Goal: Information Seeking & Learning: Understand process/instructions

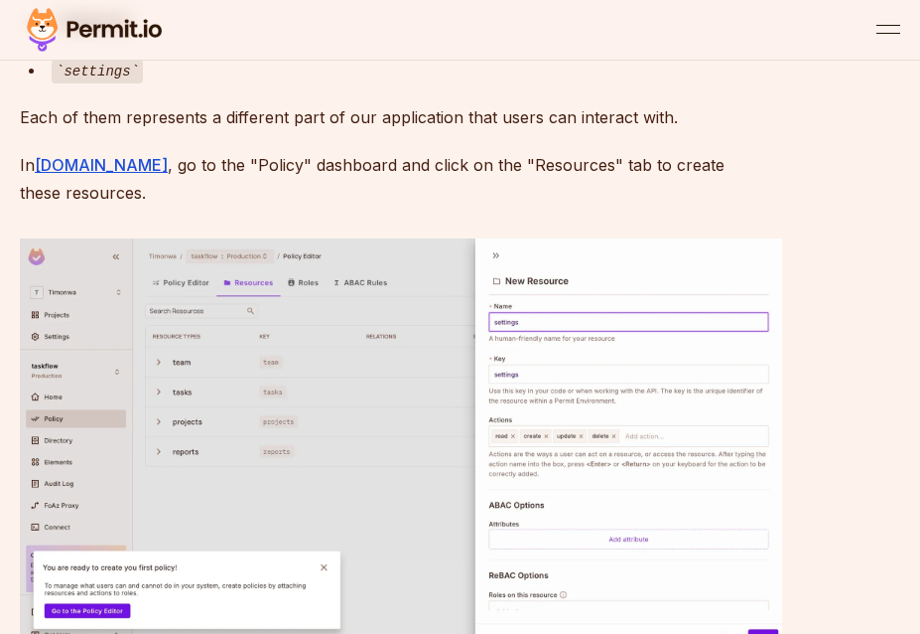
scroll to position [7778, 0]
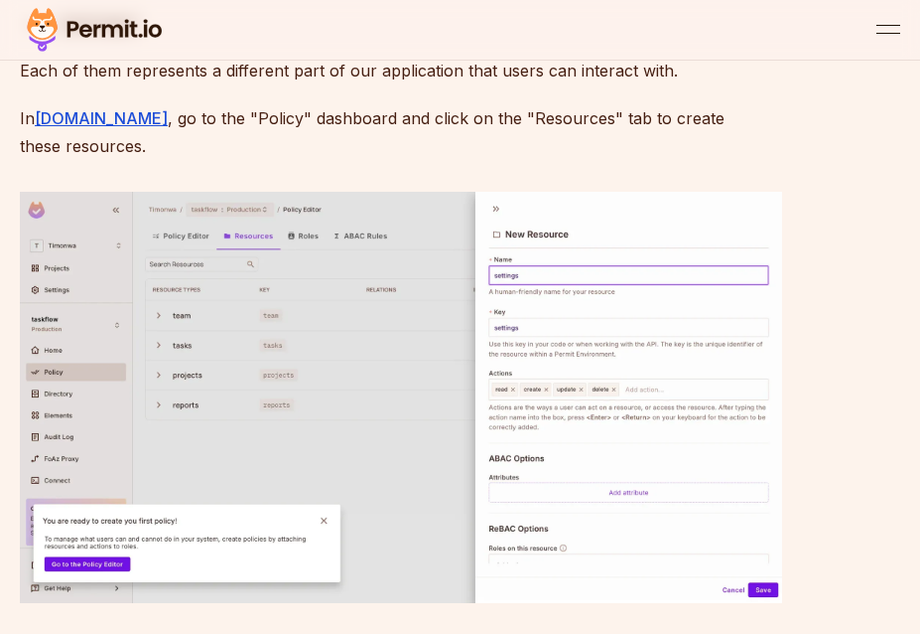
click at [447, 84] on p "Each of them represents a different part of our application that users can inte…" at bounding box center [401, 71] width 763 height 28
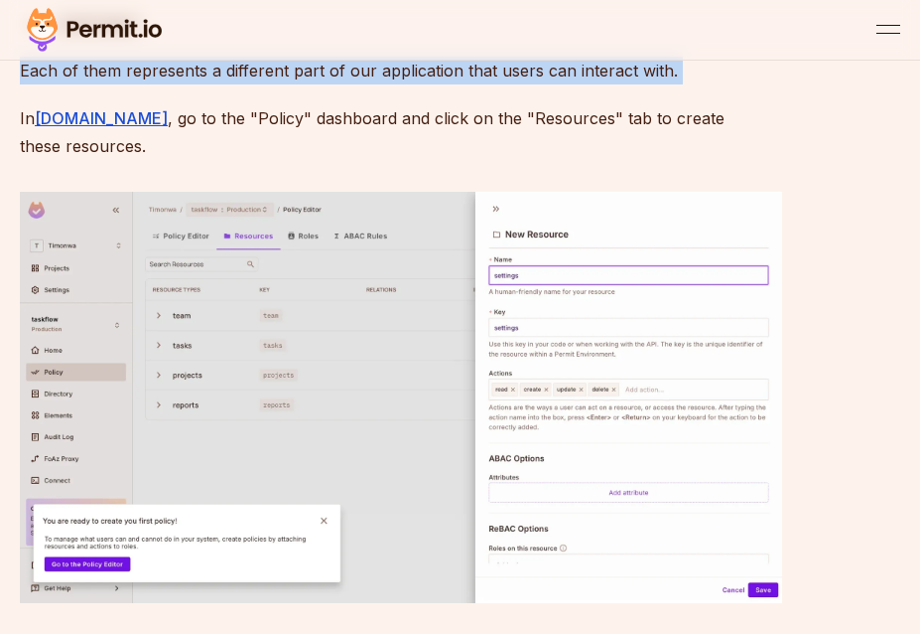
click at [447, 84] on p "Each of them represents a different part of our application that users can inte…" at bounding box center [401, 71] width 763 height 28
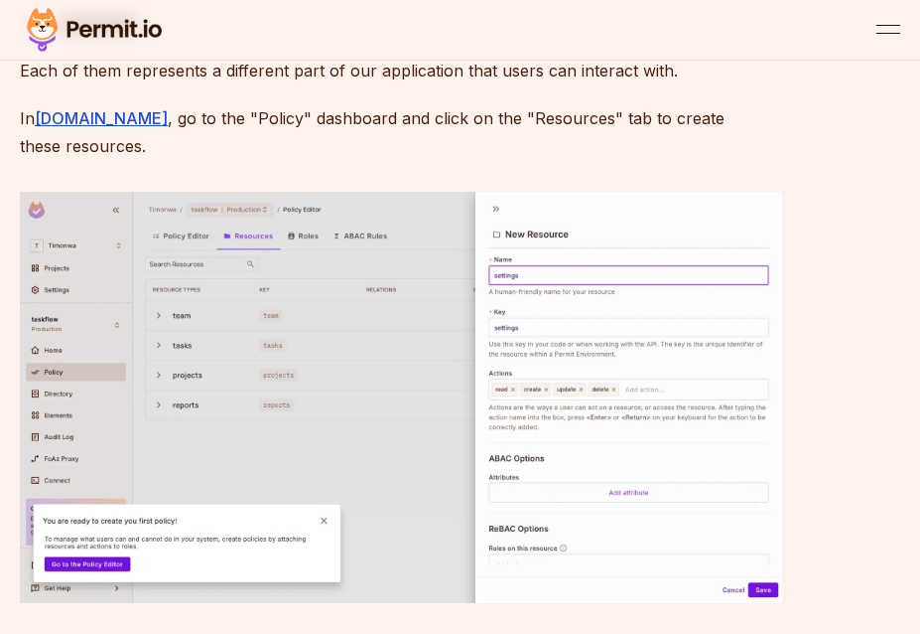
click at [113, 37] on code "settings" at bounding box center [97, 25] width 91 height 24
click at [242, 84] on p "Each of them represents a different part of our application that users can inte…" at bounding box center [401, 71] width 763 height 28
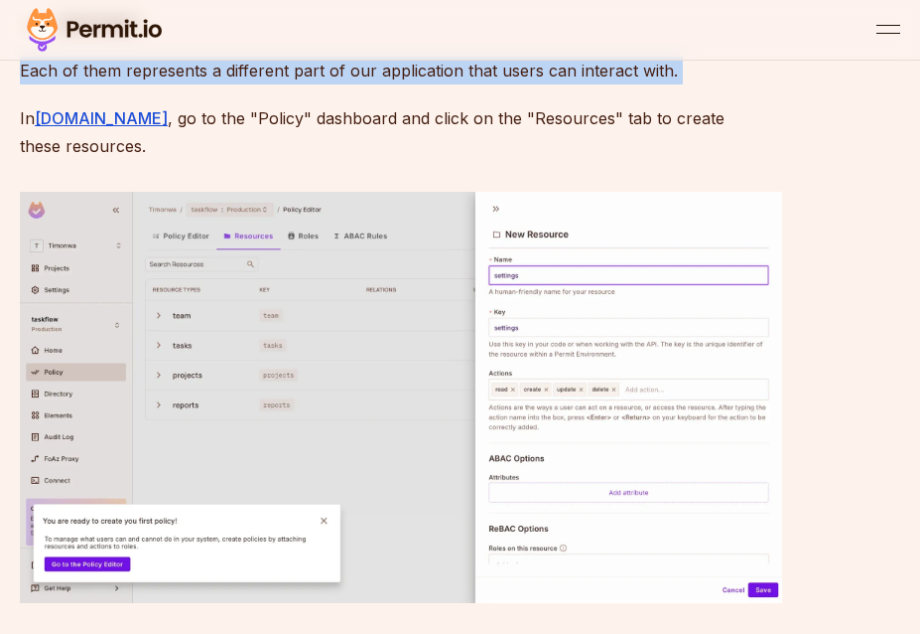
click at [242, 84] on p "Each of them represents a different part of our application that users can inte…" at bounding box center [401, 71] width 763 height 28
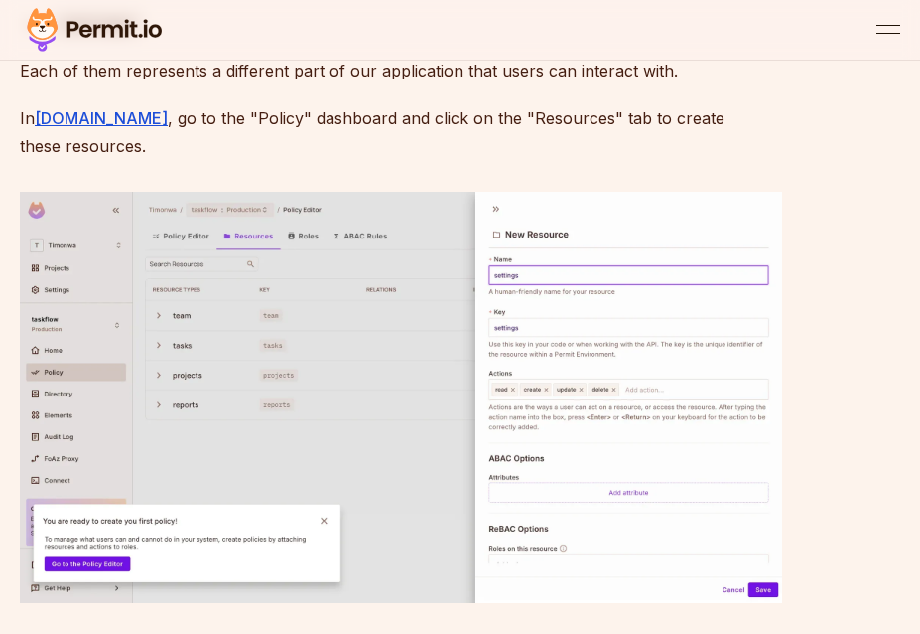
click at [258, 160] on p "In [DOMAIN_NAME] , go to the "Policy" dashboard and click on the "Resources" ta…" at bounding box center [401, 132] width 763 height 56
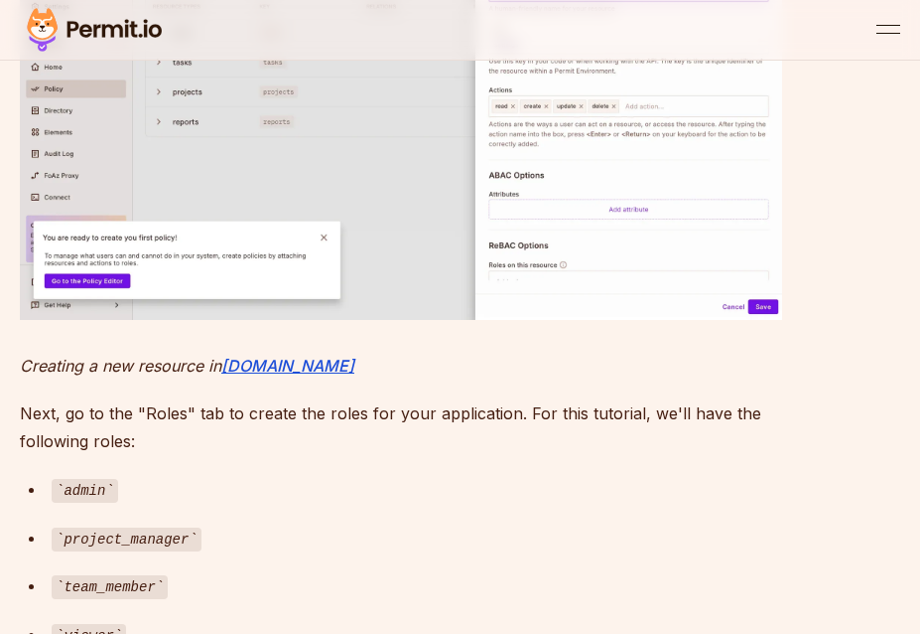
scroll to position [8110, 0]
